Goal: Register for event/course

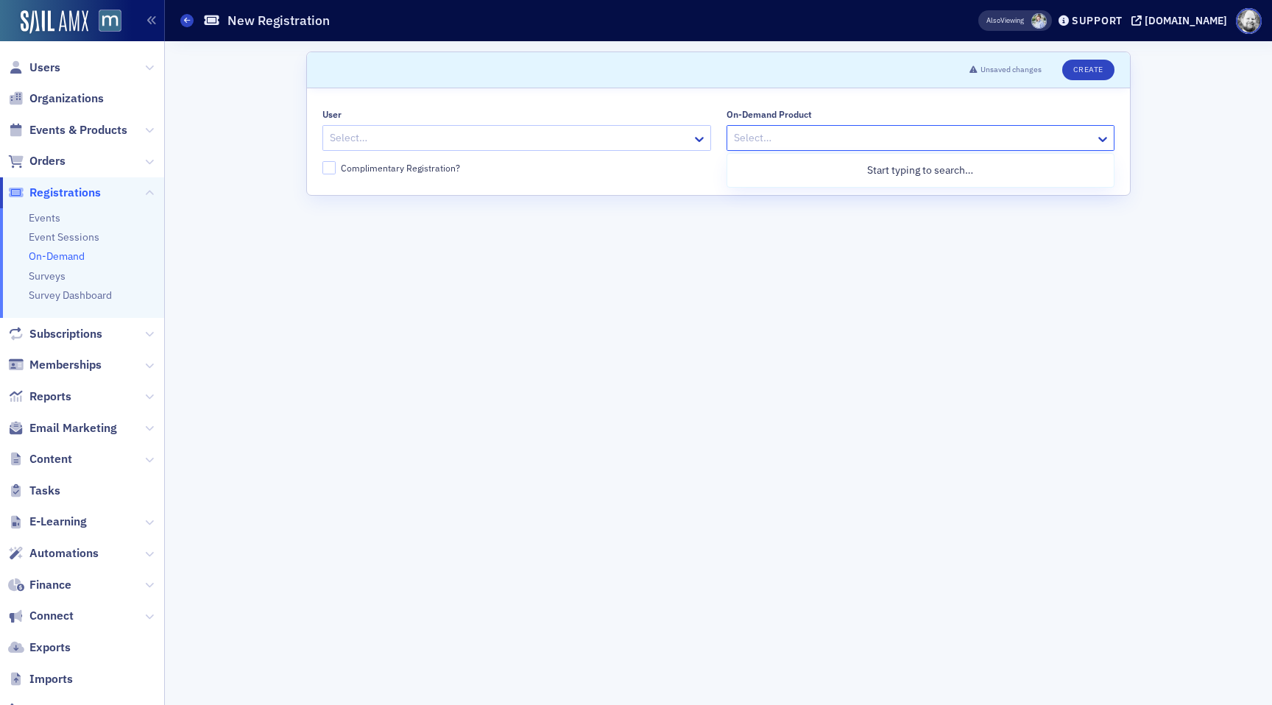
click at [757, 138] on div at bounding box center [913, 138] width 362 height 18
click at [756, 145] on div at bounding box center [913, 138] width 362 height 18
type input "a"
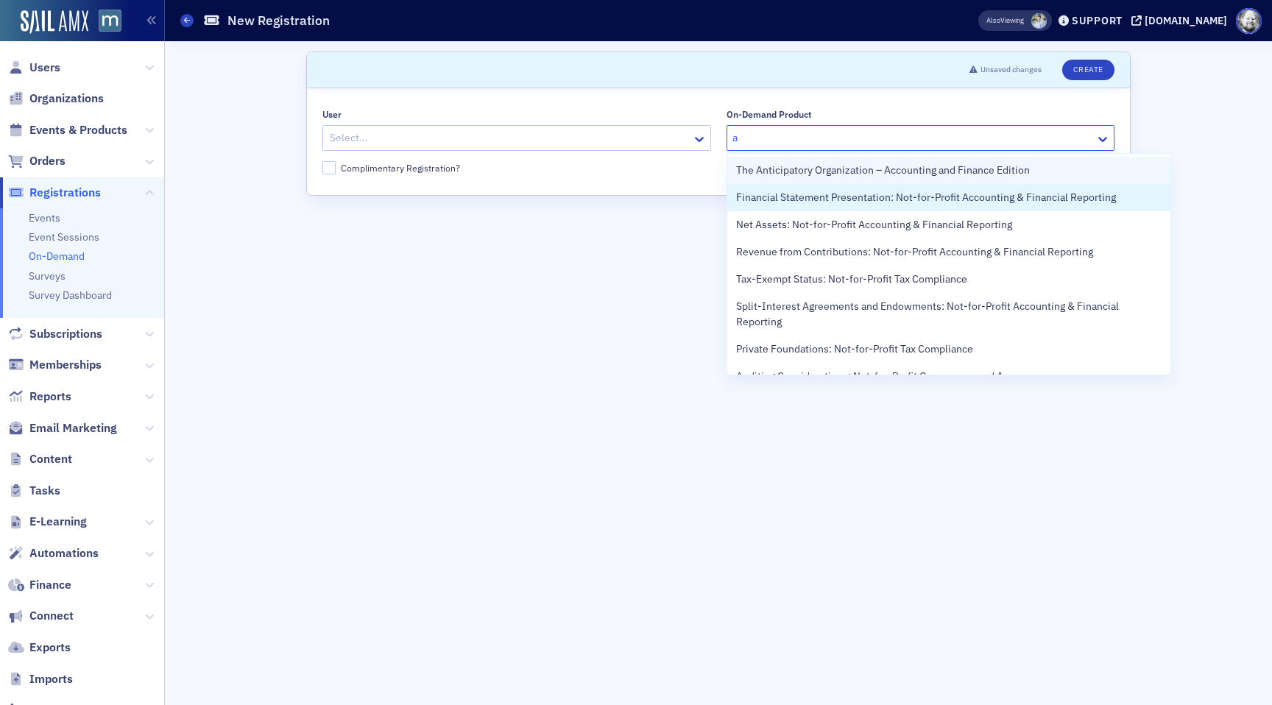
click at [766, 177] on span "The Anticipatory Organization – Accounting and Finance Edition" at bounding box center [883, 170] width 294 height 15
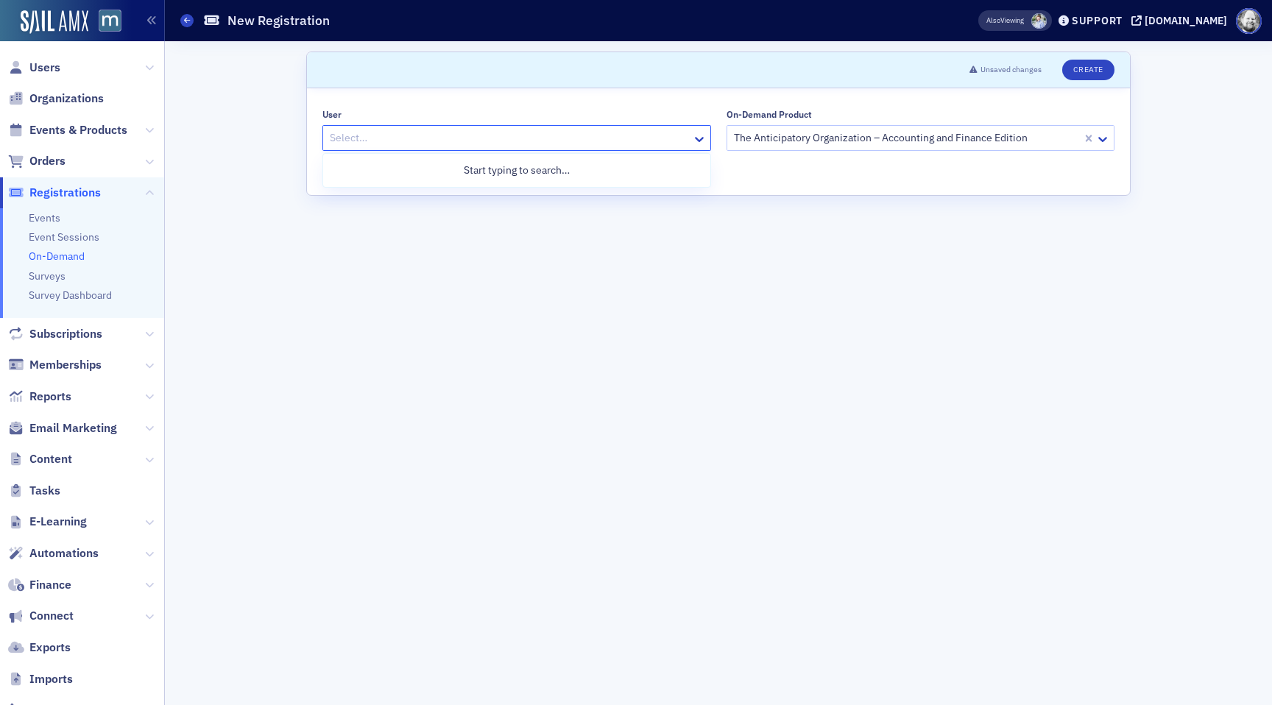
click at [630, 140] on div at bounding box center [509, 138] width 362 height 18
type input "aidan"
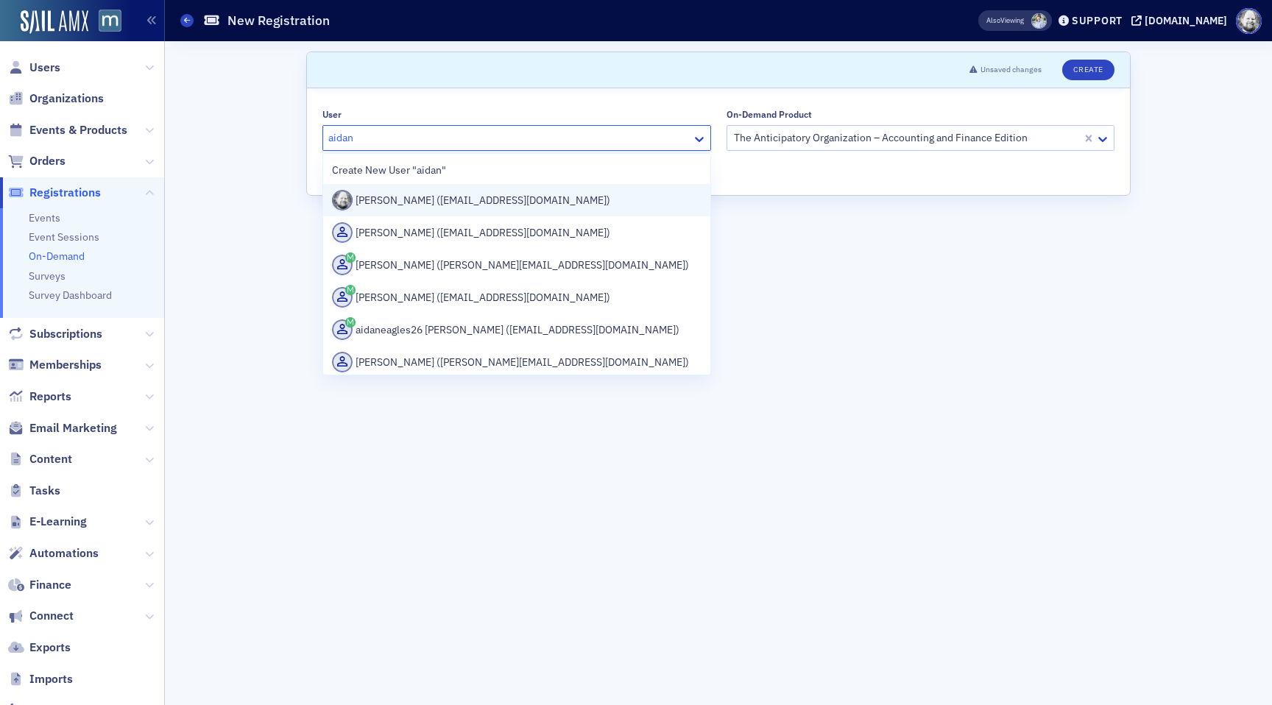
click at [534, 194] on div "[PERSON_NAME] ([EMAIL_ADDRESS][DOMAIN_NAME])" at bounding box center [516, 200] width 369 height 21
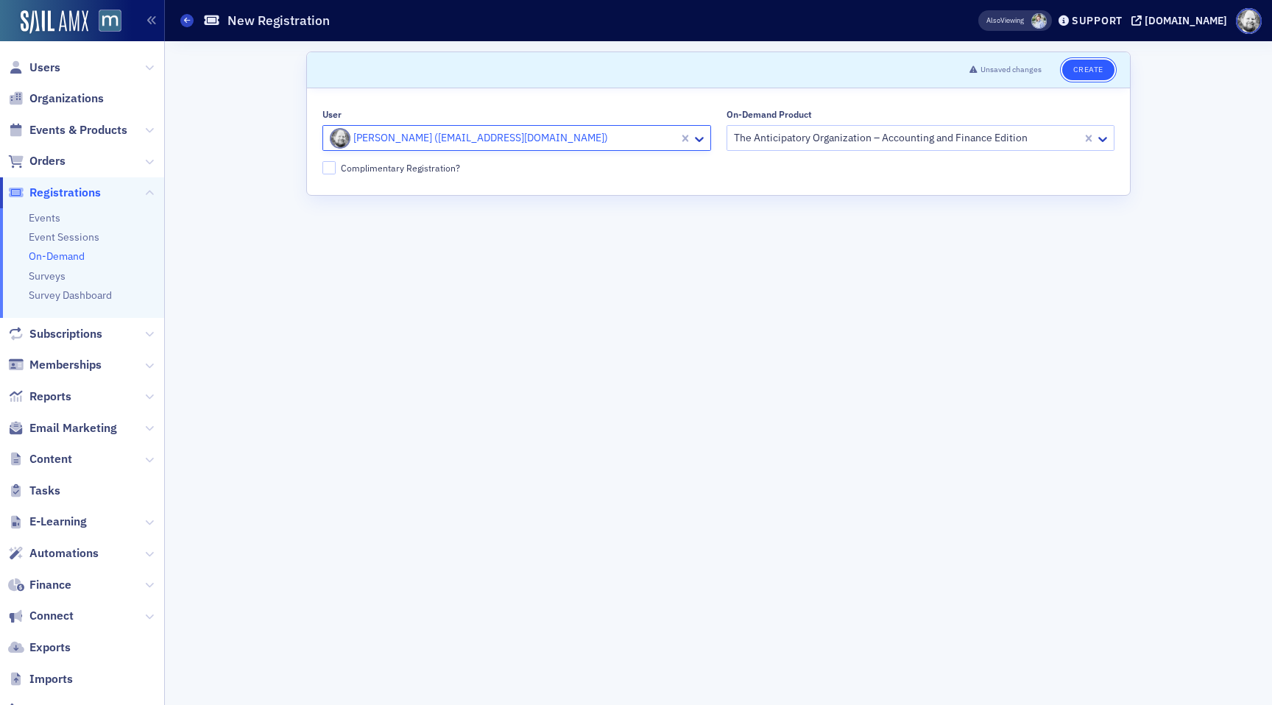
click at [1098, 68] on button "Create" at bounding box center [1088, 70] width 52 height 21
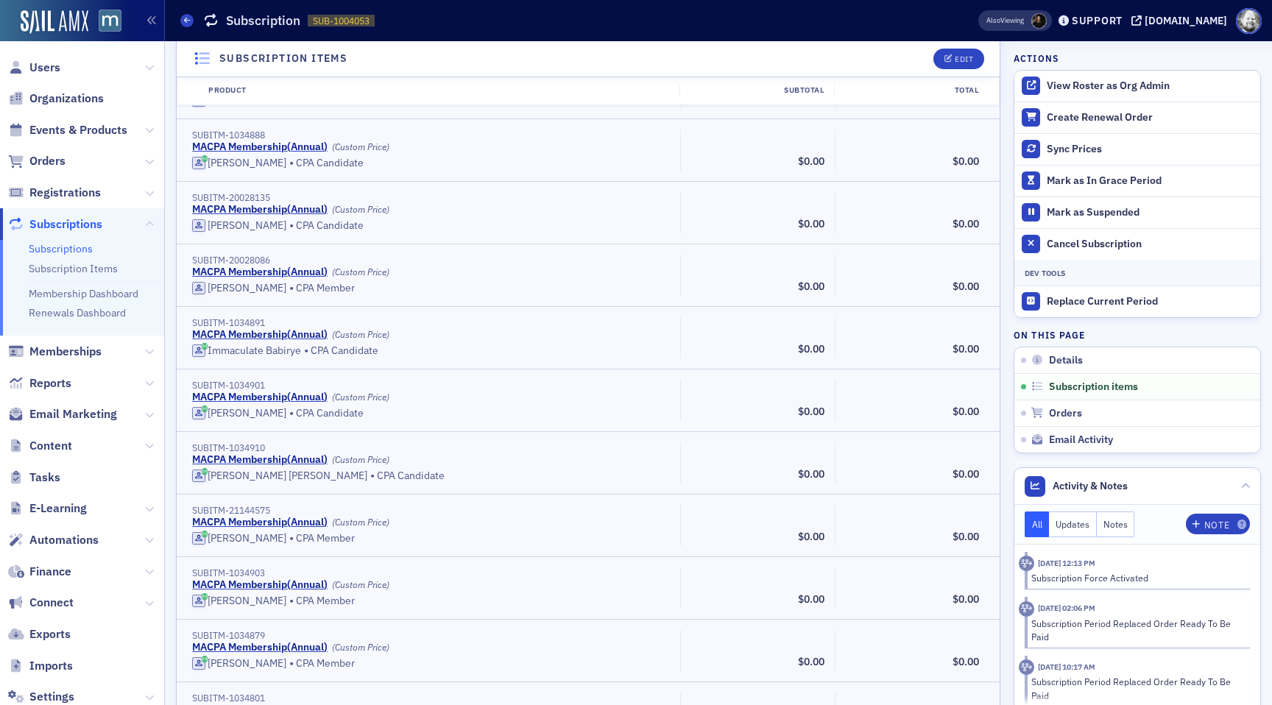
scroll to position [168, 0]
